Goal: Find specific page/section: Find specific page/section

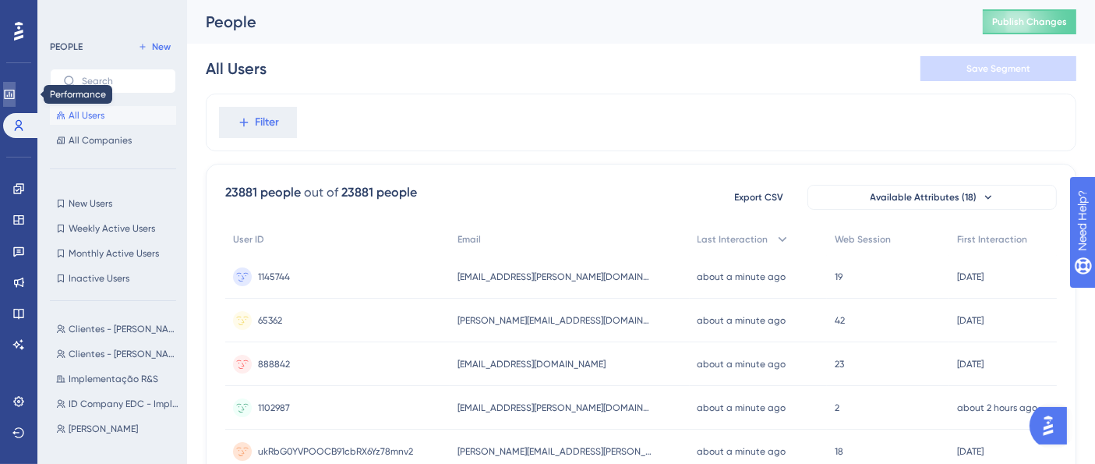
click at [16, 104] on link at bounding box center [9, 94] width 12 height 25
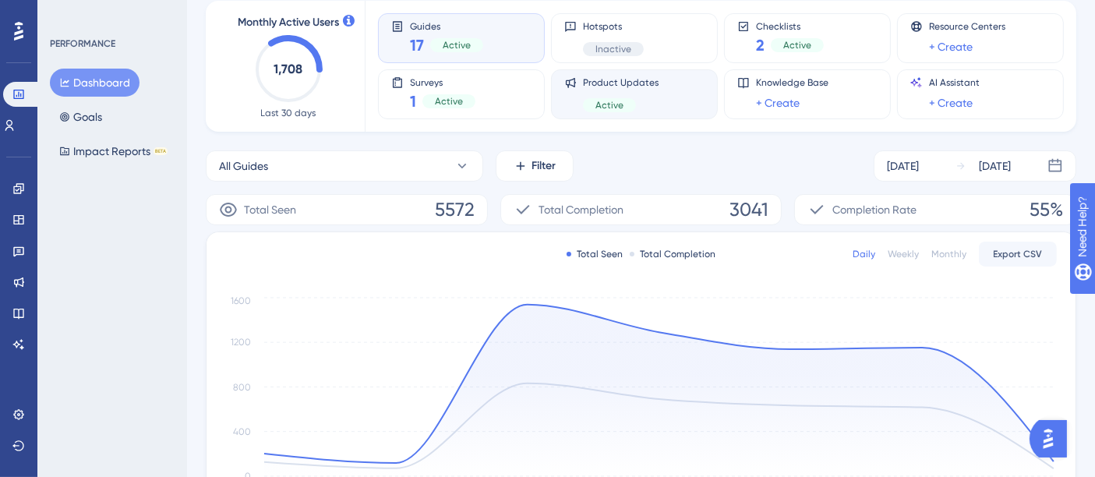
scroll to position [173, 0]
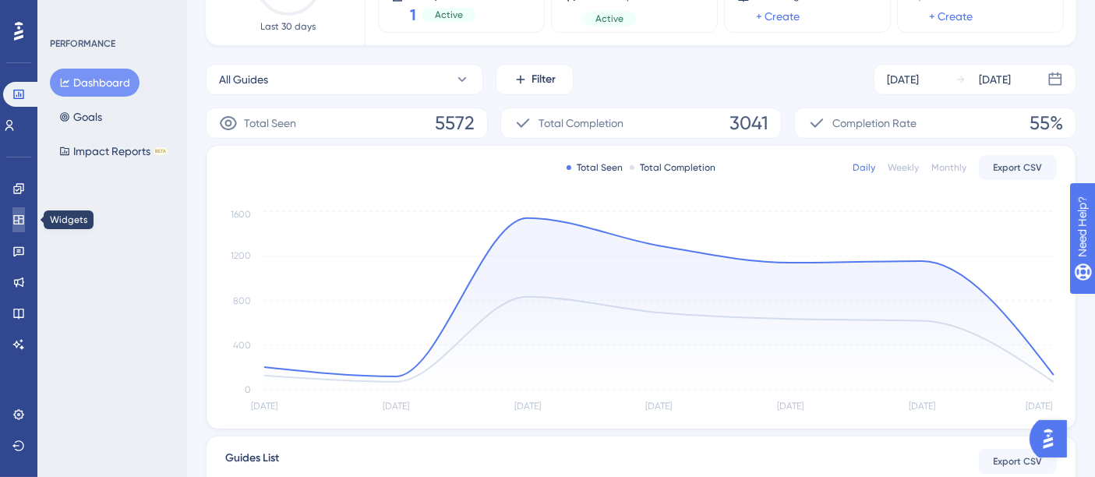
click at [23, 219] on icon at bounding box center [18, 219] width 10 height 9
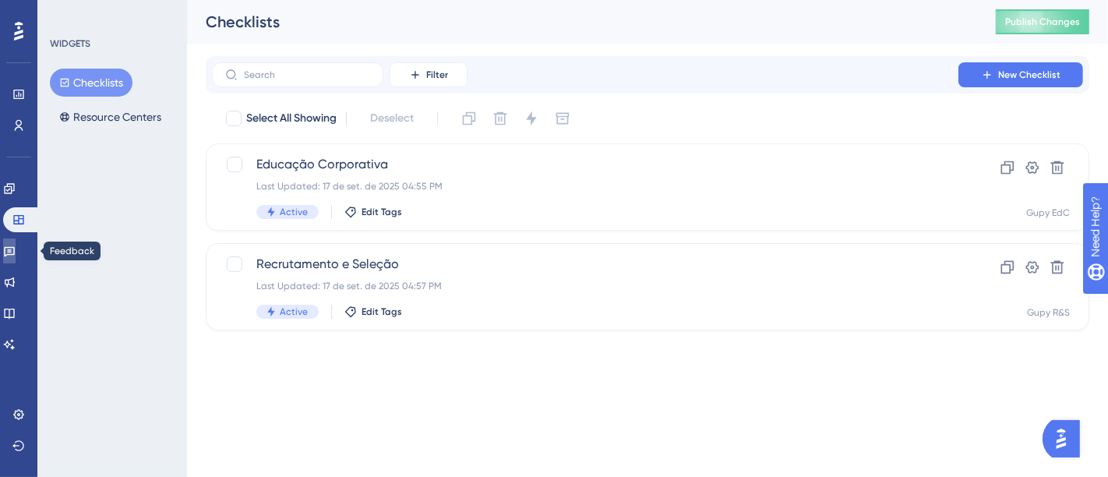
click at [16, 257] on link at bounding box center [9, 250] width 12 height 25
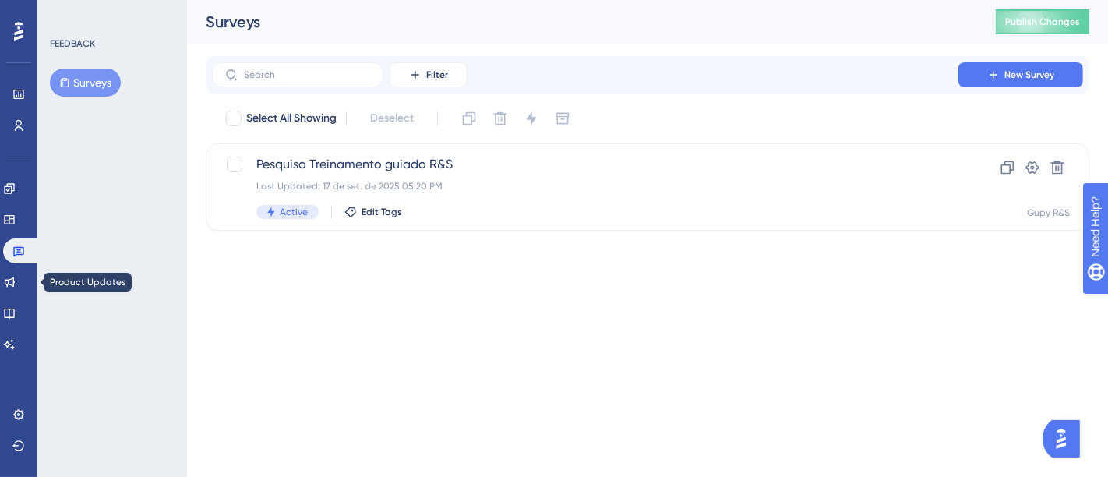
click at [2, 286] on div "Performance Users Engagement Widgets Feedback Product Updates Knowledge Base AI…" at bounding box center [18, 238] width 37 height 477
click at [5, 281] on link at bounding box center [9, 282] width 12 height 25
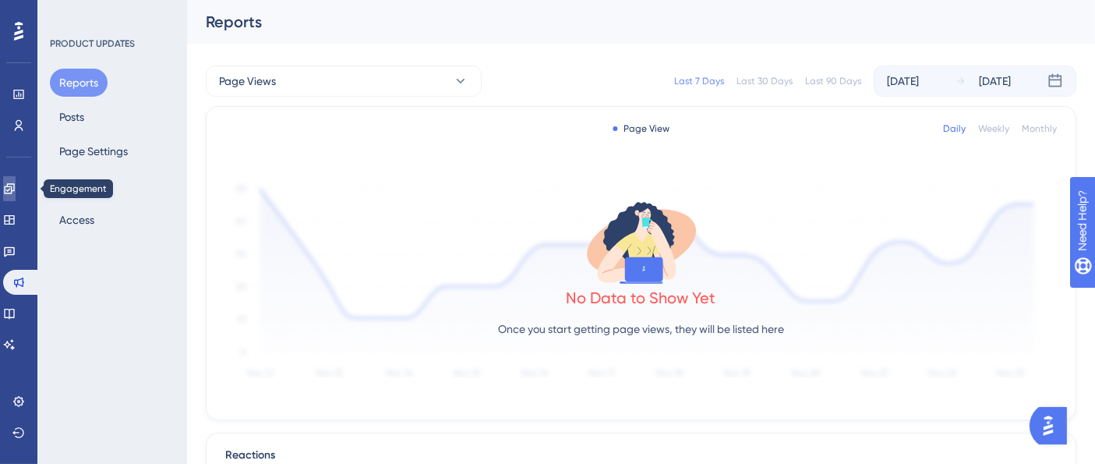
click at [16, 199] on link at bounding box center [9, 188] width 12 height 25
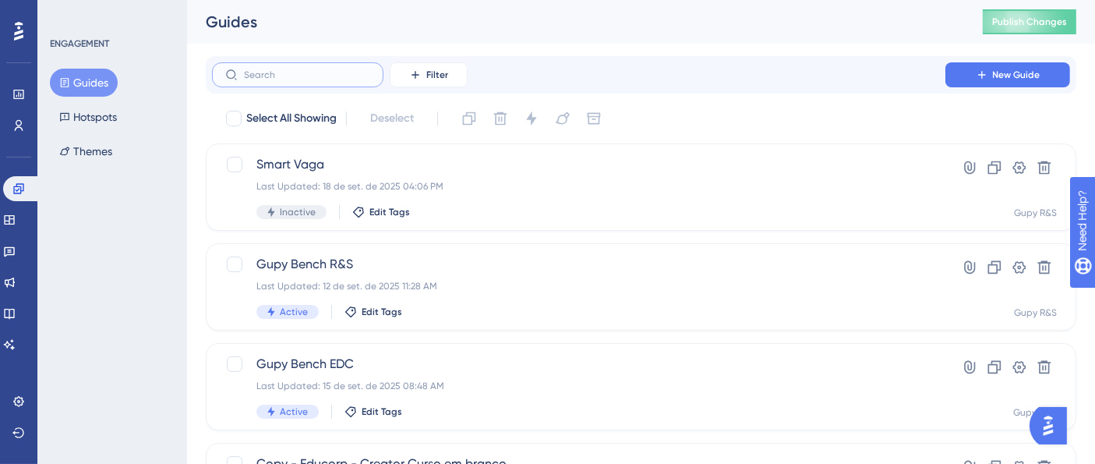
click at [287, 77] on input "text" at bounding box center [307, 74] width 126 height 11
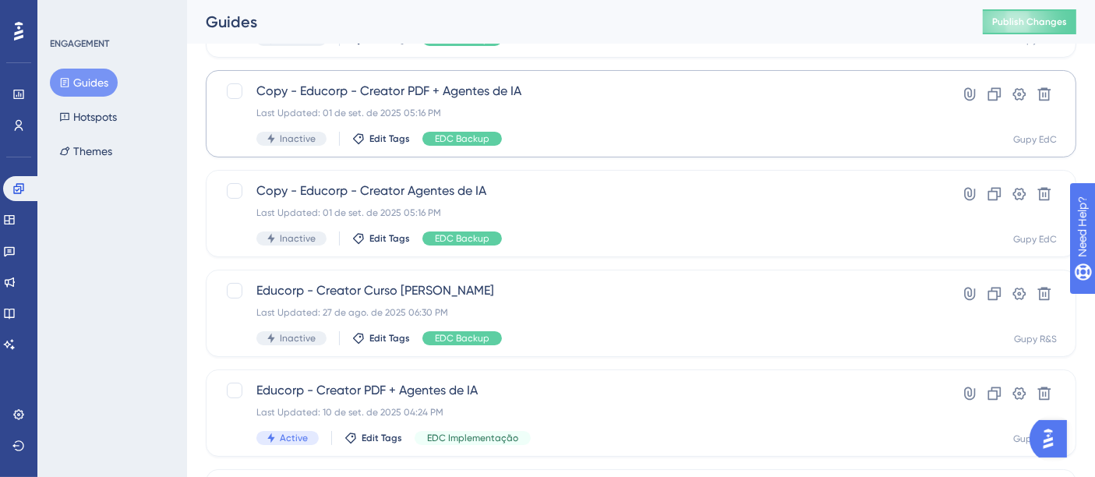
scroll to position [259, 0]
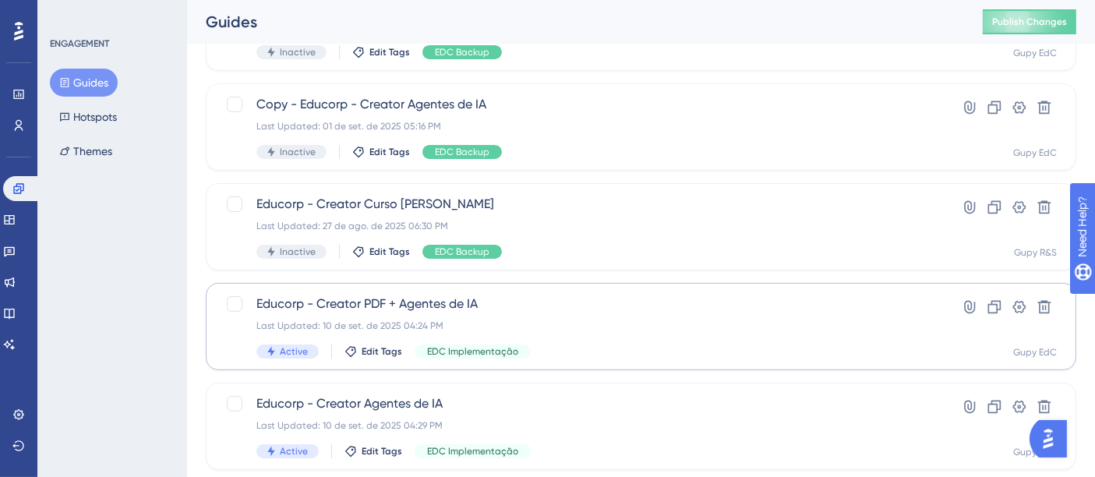
type input "crea"
click at [591, 345] on div "Active Edit Tags EDC Implementação" at bounding box center [578, 351] width 644 height 14
